Goal: Information Seeking & Learning: Learn about a topic

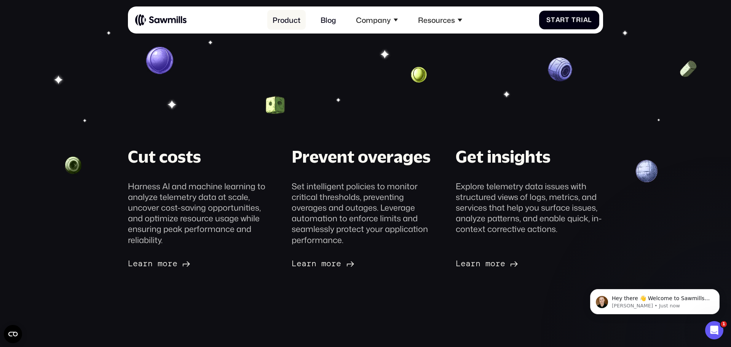
click at [290, 23] on link "Product" at bounding box center [286, 20] width 39 height 20
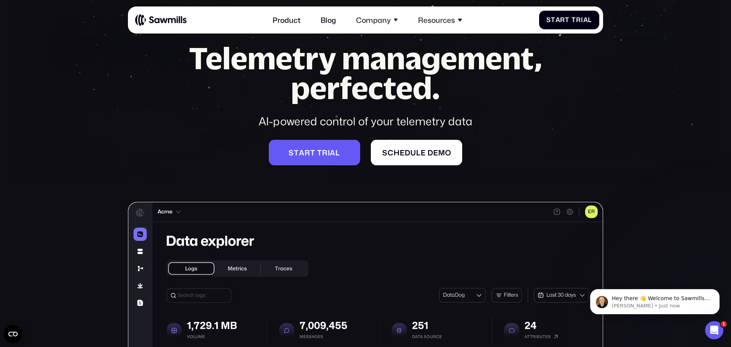
scroll to position [49, 0]
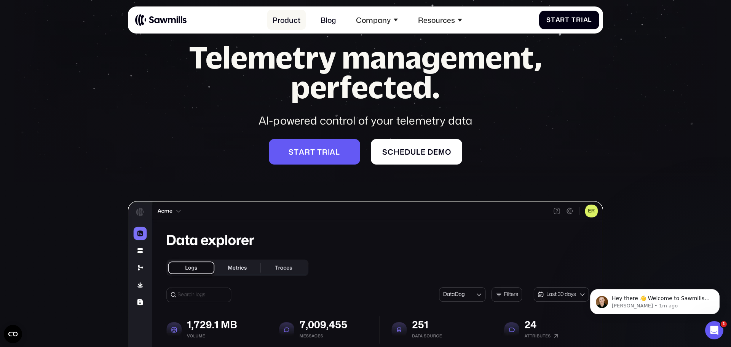
click at [290, 23] on link "Product" at bounding box center [286, 20] width 39 height 20
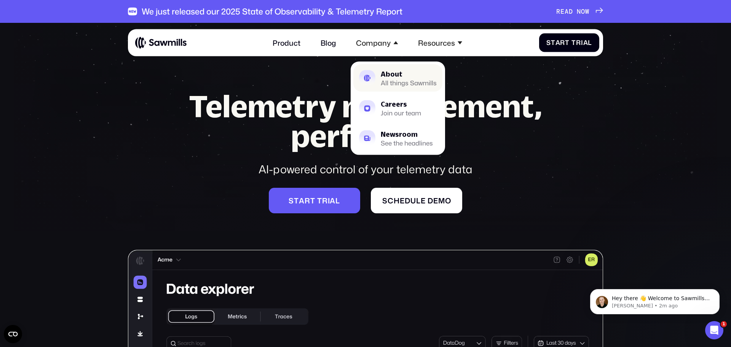
click at [393, 77] on div "About" at bounding box center [409, 73] width 56 height 6
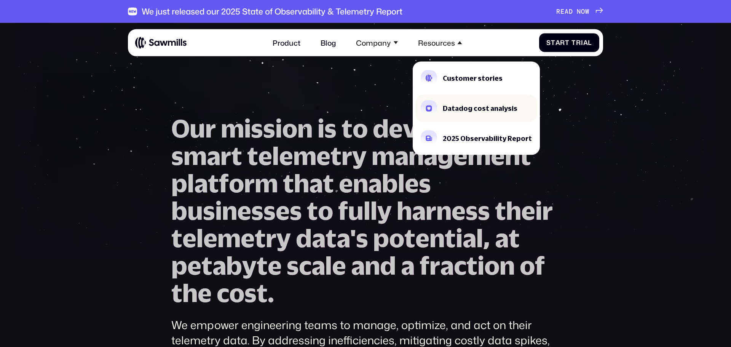
click at [474, 114] on link "Datadog cost analysis" at bounding box center [477, 107] width 122 height 27
